Goal: Information Seeking & Learning: Find specific fact

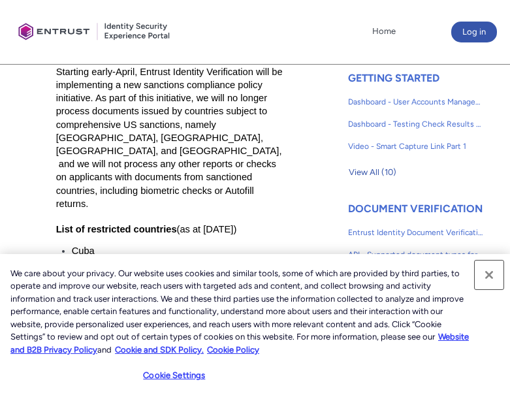
click at [491, 276] on button "Close" at bounding box center [489, 275] width 29 height 29
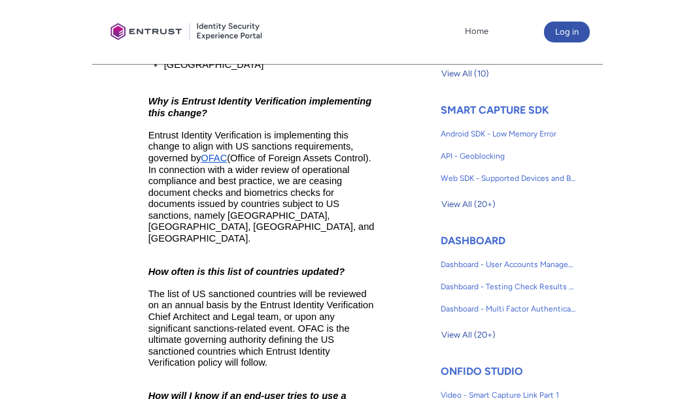
scroll to position [525, 0]
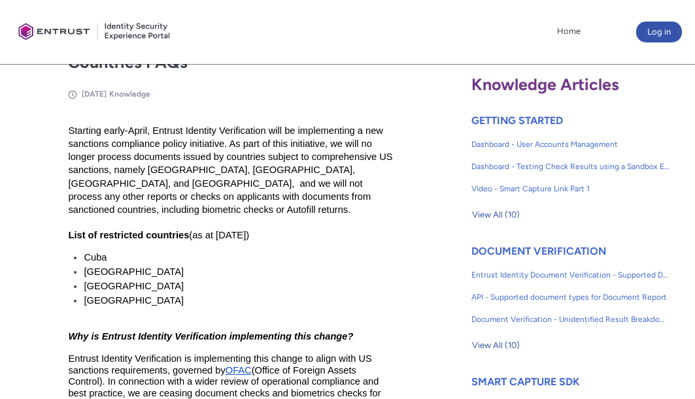
scroll to position [316, 0]
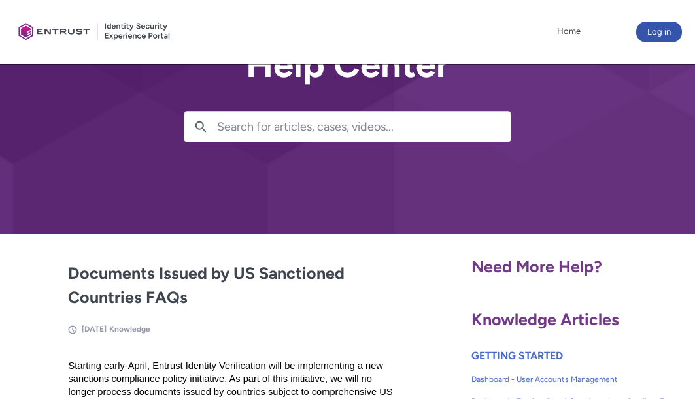
scroll to position [0, 0]
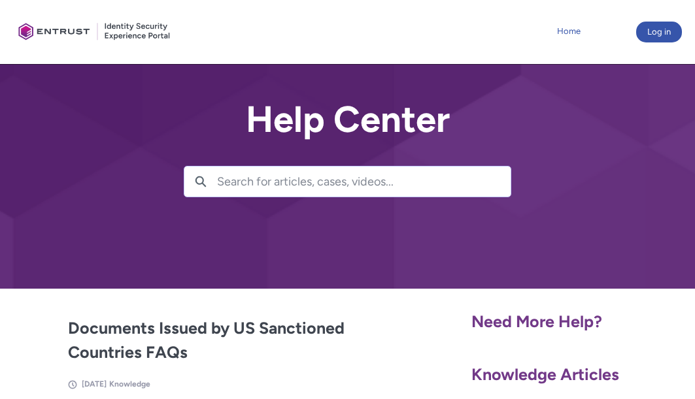
click at [510, 31] on link "Home" at bounding box center [569, 32] width 30 height 20
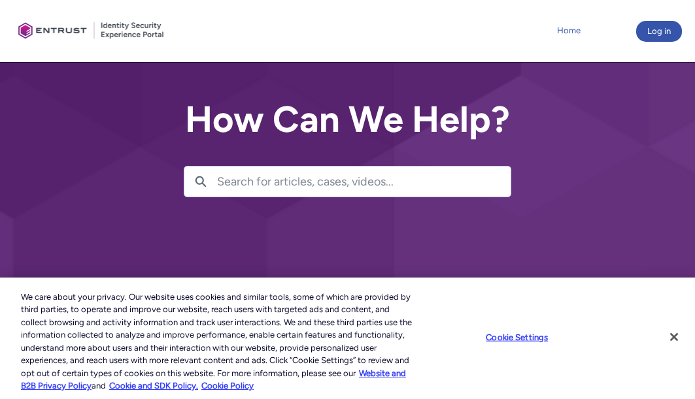
click at [565, 37] on link "Home" at bounding box center [569, 31] width 30 height 20
